Goal: Transaction & Acquisition: Purchase product/service

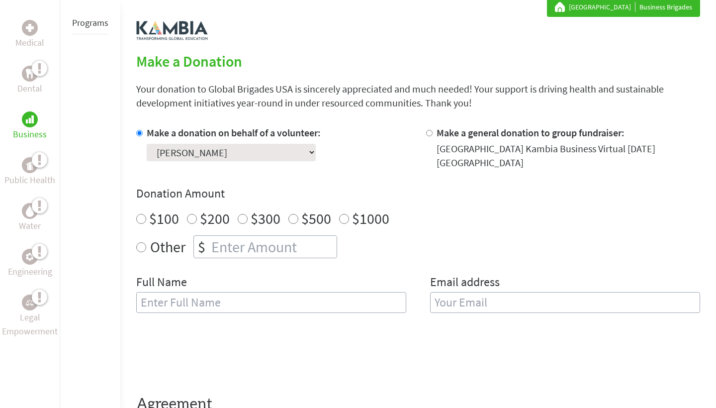
radio input "true"
click at [263, 252] on input "number" at bounding box center [272, 247] width 127 height 22
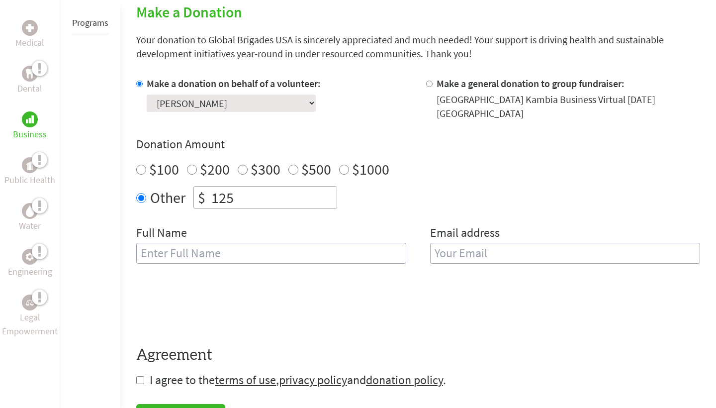
scroll to position [238, 0]
type input "125"
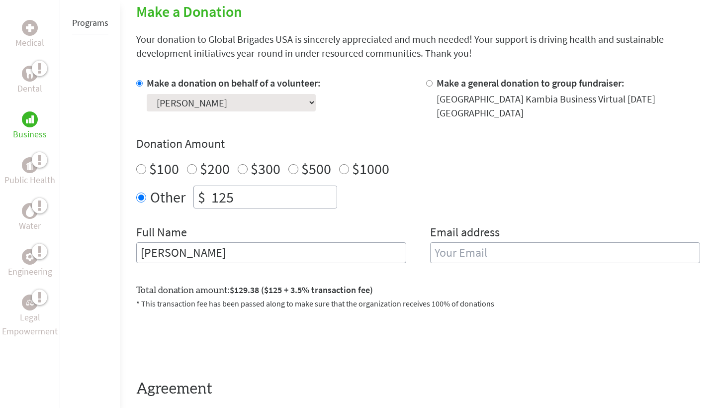
click at [203, 267] on div "Full Name Ryan" at bounding box center [271, 249] width 270 height 51
click at [203, 248] on input "[PERSON_NAME]" at bounding box center [271, 252] width 270 height 21
type input "[PERSON_NAME]"
click at [523, 267] on div "Email address" at bounding box center [565, 249] width 270 height 51
click at [522, 251] on input "email" at bounding box center [565, 252] width 270 height 21
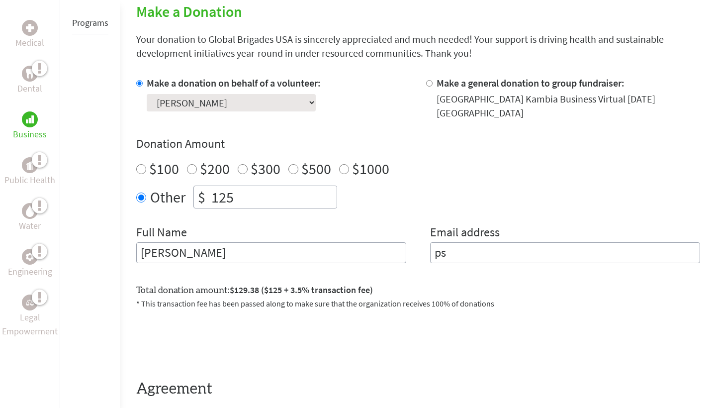
type input "p"
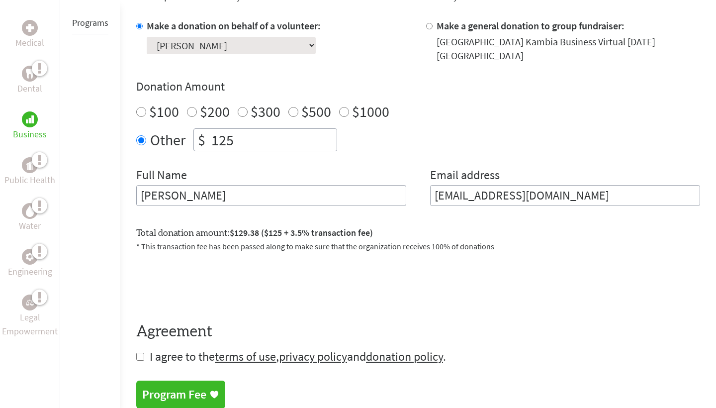
scroll to position [370, 0]
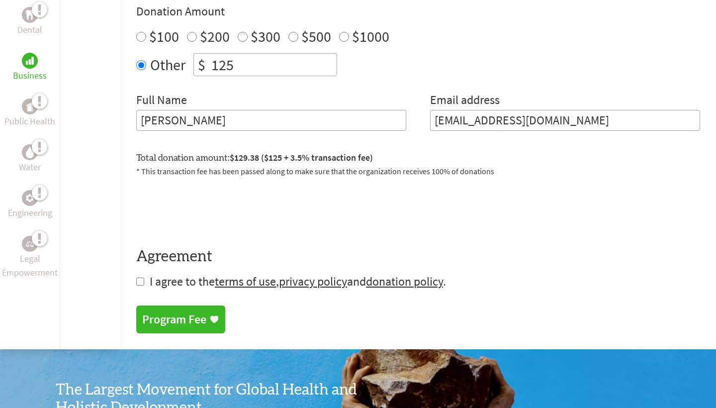
type input "[EMAIL_ADDRESS][DOMAIN_NAME]"
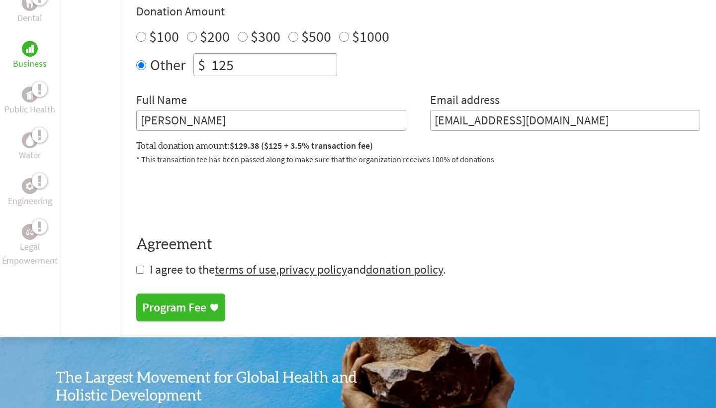
click at [146, 274] on form "Make a donation on behalf of a volunteer: Select a volunteer... Alexa Garcia Al…" at bounding box center [418, 110] width 564 height 333
click at [142, 271] on input "checkbox" at bounding box center [140, 269] width 8 height 8
checkbox input "true"
click at [199, 312] on div "Program Fee" at bounding box center [174, 308] width 64 height 16
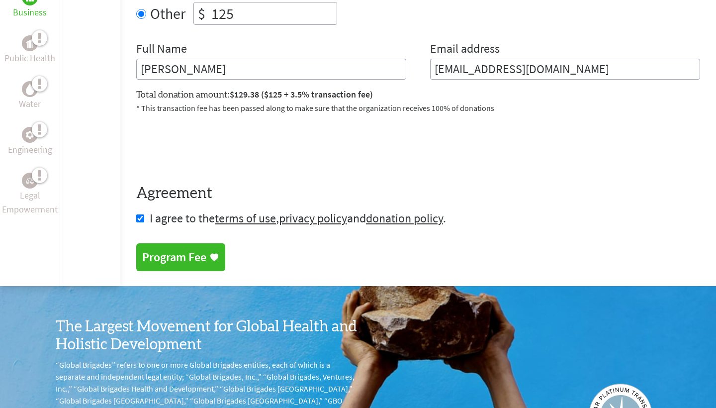
scroll to position [462, 0]
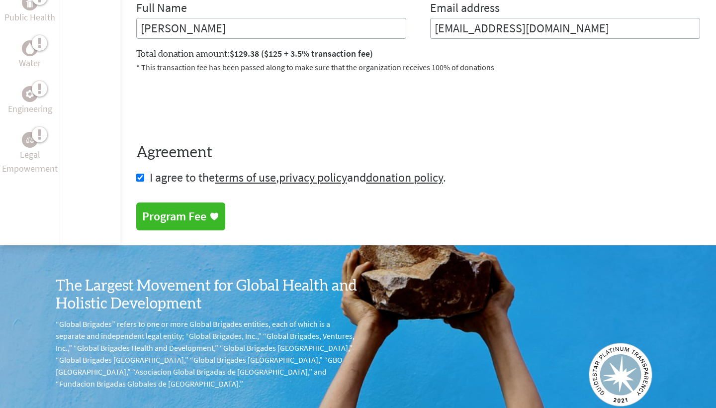
click at [198, 218] on div "Program Fee" at bounding box center [174, 216] width 64 height 16
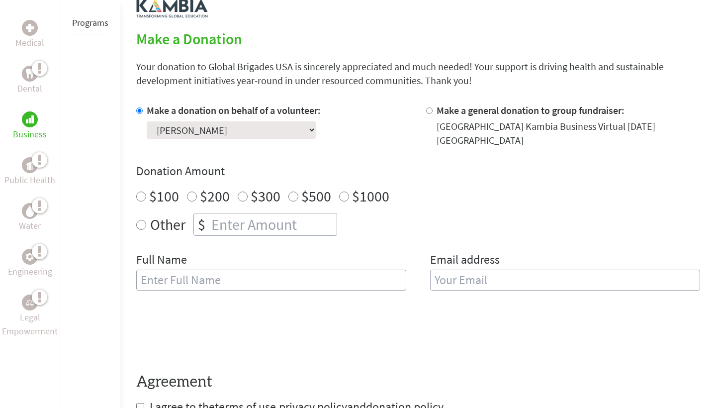
click at [222, 217] on input "number" at bounding box center [272, 224] width 127 height 22
radio input "true"
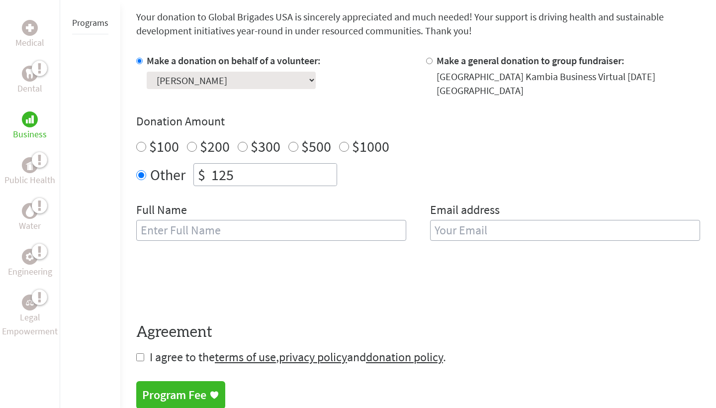
scroll to position [264, 0]
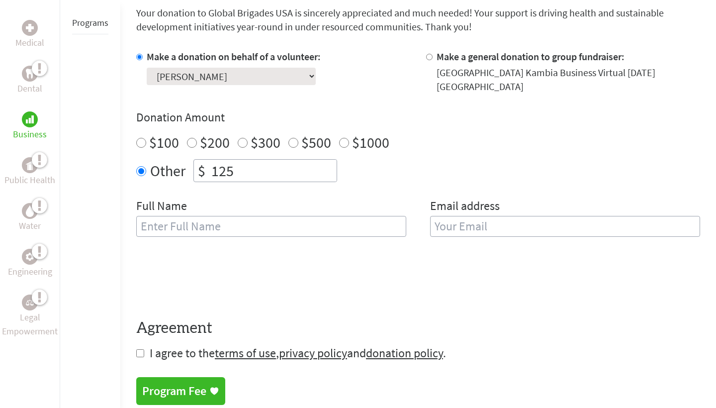
type input "125"
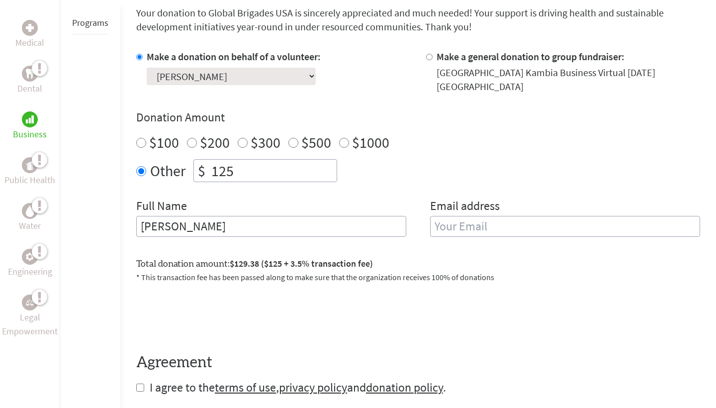
click at [245, 232] on input "[PERSON_NAME]" at bounding box center [271, 226] width 270 height 21
type input "[PERSON_NAME]"
click at [531, 227] on input "email" at bounding box center [565, 226] width 270 height 21
type input "[EMAIL_ADDRESS][DOMAIN_NAME]"
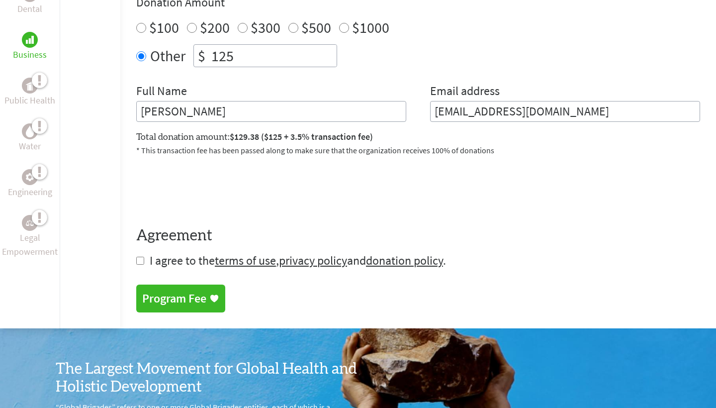
scroll to position [385, 0]
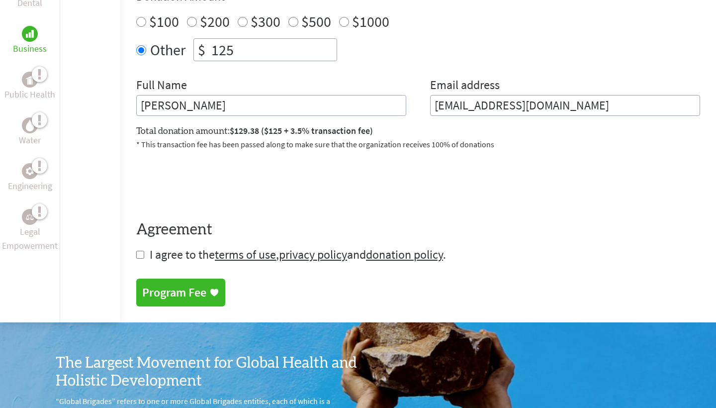
click at [140, 256] on input "checkbox" at bounding box center [140, 254] width 8 height 8
checkbox input "true"
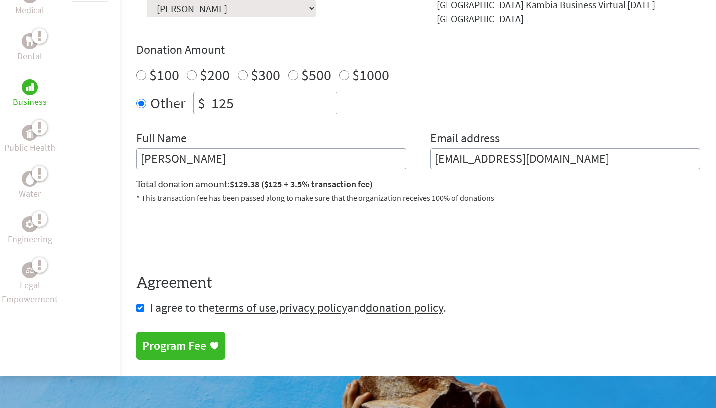
scroll to position [395, 0]
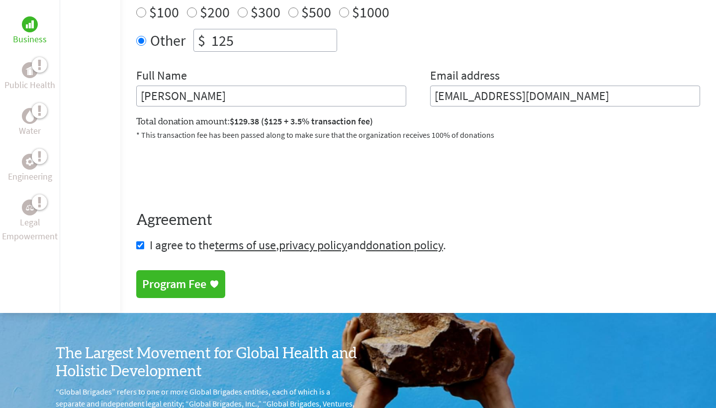
click at [183, 284] on div "Program Fee" at bounding box center [174, 284] width 64 height 16
